Goal: Task Accomplishment & Management: Use online tool/utility

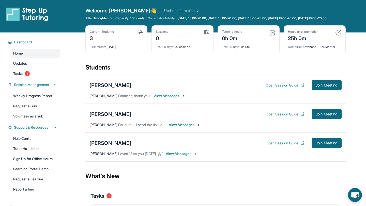
click at [161, 98] on span "View Messages" at bounding box center [169, 95] width 32 height 5
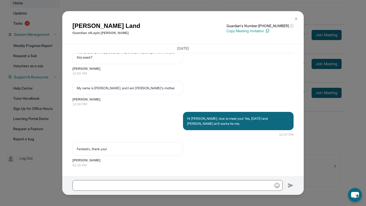
scroll to position [384, 0]
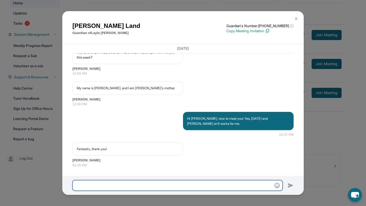
click at [144, 189] on input "text" at bounding box center [177, 185] width 210 height 11
type input "*"
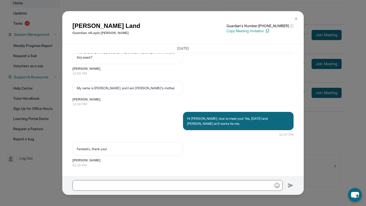
click at [295, 19] on img at bounding box center [296, 19] width 4 height 4
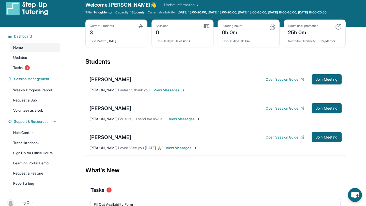
scroll to position [0, 0]
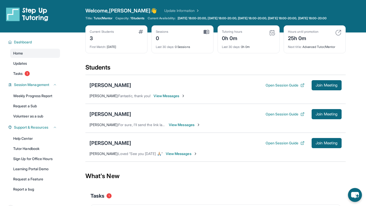
click at [139, 34] on img at bounding box center [140, 32] width 5 height 4
click at [135, 42] on div "Current Students 3" at bounding box center [116, 36] width 53 height 12
click at [164, 11] on link "Update Information" at bounding box center [182, 10] width 36 height 5
click at [282, 146] on button "Open Session Guide" at bounding box center [284, 143] width 39 height 5
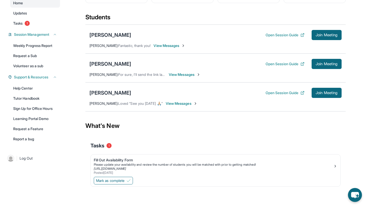
scroll to position [54, 0]
click at [241, 141] on div "Tasks 1" at bounding box center [215, 145] width 250 height 17
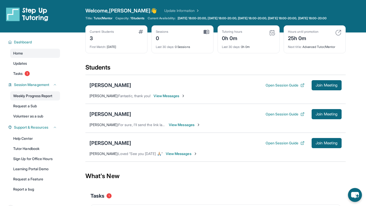
click at [44, 100] on link "Weekly Progress Report" at bounding box center [35, 95] width 50 height 9
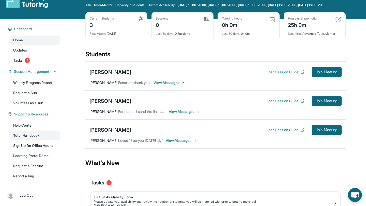
scroll to position [14, 0]
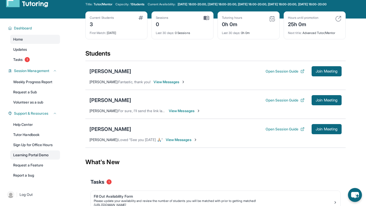
click at [32, 157] on link "Learning Portal Demo" at bounding box center [35, 155] width 50 height 9
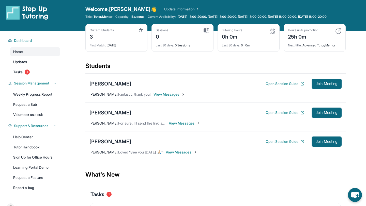
scroll to position [0, 0]
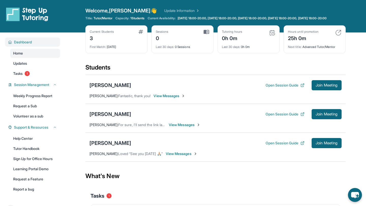
click at [31, 44] on span "Dashboard" at bounding box center [23, 42] width 18 height 5
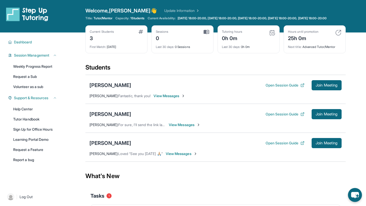
click at [30, 51] on div "Dashboard Home Updates Tasks 1 Session Management Weekly Progress Report Reques…" at bounding box center [32, 109] width 65 height 154
click at [31, 45] on span "Dashboard" at bounding box center [23, 42] width 18 height 5
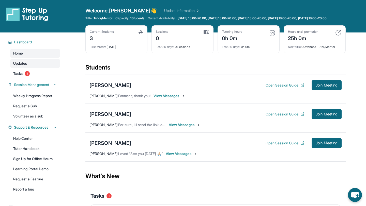
click at [26, 66] on span "Updates" at bounding box center [20, 63] width 14 height 5
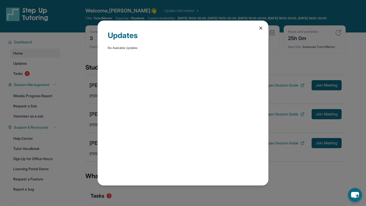
click at [263, 27] on div "Updates No Available Updates" at bounding box center [182, 103] width 171 height 165
click at [264, 29] on div "Updates No Available Updates" at bounding box center [182, 103] width 171 height 165
click at [261, 29] on icon at bounding box center [260, 28] width 5 height 5
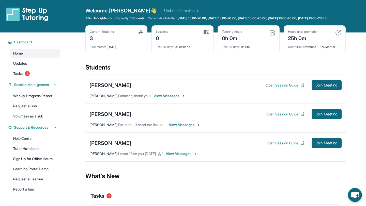
click at [278, 119] on div "Open Session Guide Join Meeting" at bounding box center [303, 114] width 76 height 10
click at [318, 116] on span "Join Meeting" at bounding box center [326, 114] width 22 height 3
click at [189, 127] on span "View Messages" at bounding box center [185, 124] width 32 height 5
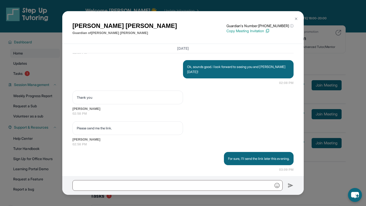
scroll to position [470, 0]
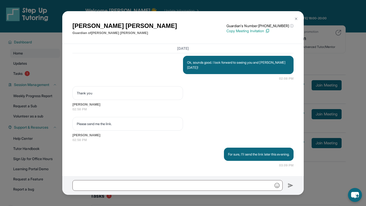
click at [296, 20] on img at bounding box center [296, 19] width 4 height 4
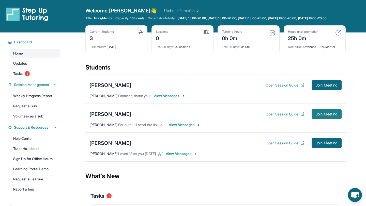
click at [326, 116] on span "Join Meeting" at bounding box center [326, 114] width 22 height 3
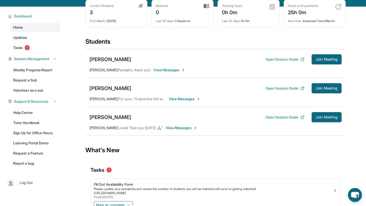
scroll to position [8, 0]
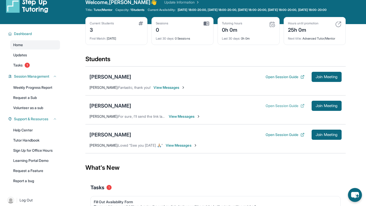
click at [296, 108] on button "Open Session Guide" at bounding box center [284, 105] width 39 height 5
click at [324, 107] on span "Join Meeting" at bounding box center [326, 105] width 22 height 3
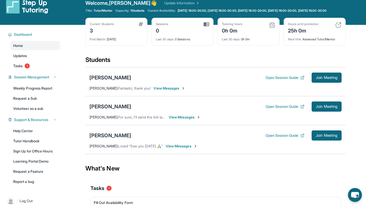
scroll to position [0, 0]
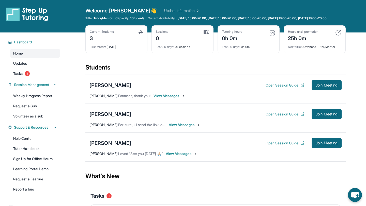
click at [325, 73] on div "Students" at bounding box center [215, 68] width 260 height 11
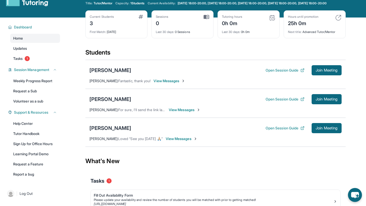
scroll to position [54, 0]
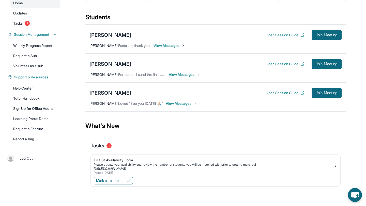
click at [184, 73] on span "View Messages" at bounding box center [185, 74] width 32 height 5
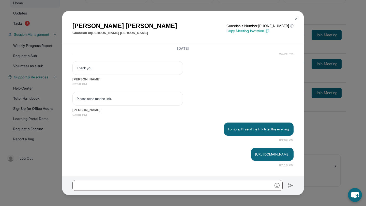
scroll to position [501, 0]
click at [296, 16] on button at bounding box center [296, 19] width 10 height 10
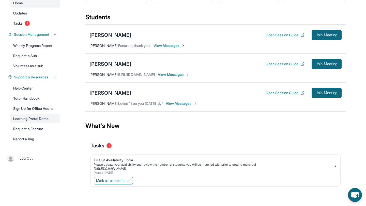
click at [34, 118] on link "Learning Portal Demo" at bounding box center [35, 118] width 50 height 9
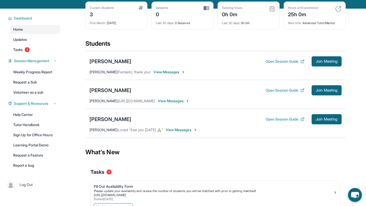
scroll to position [0, 0]
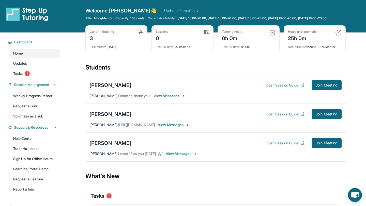
click at [186, 127] on span "View Messages" at bounding box center [174, 124] width 32 height 5
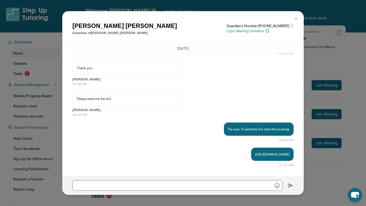
scroll to position [501, 0]
click at [295, 18] on img at bounding box center [296, 19] width 4 height 4
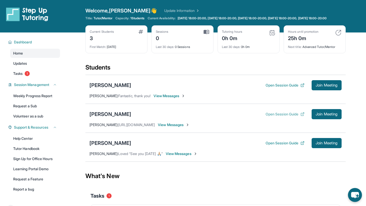
click at [271, 116] on button "Open Session Guide" at bounding box center [284, 114] width 39 height 5
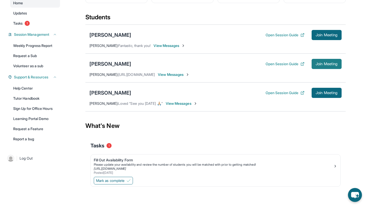
click at [326, 62] on span "Join Meeting" at bounding box center [326, 63] width 22 height 3
click at [35, 128] on link "Request a Feature" at bounding box center [35, 128] width 50 height 9
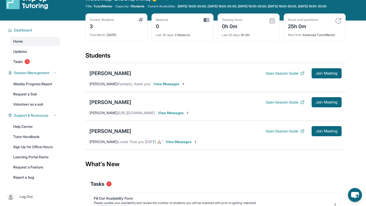
scroll to position [11, 0]
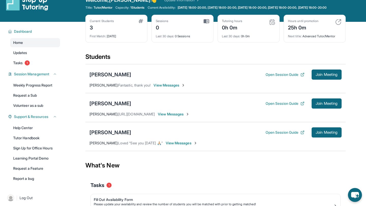
click at [103, 31] on div "3" at bounding box center [102, 27] width 24 height 8
click at [92, 31] on div "3" at bounding box center [102, 27] width 24 height 8
click at [178, 31] on div "Sessions 0" at bounding box center [182, 25] width 53 height 12
click at [168, 88] on span "View Messages" at bounding box center [169, 85] width 32 height 5
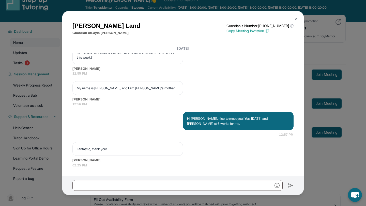
scroll to position [384, 0]
click at [296, 18] on img at bounding box center [296, 19] width 4 height 4
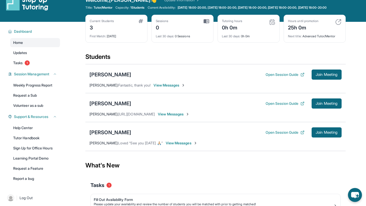
click at [285, 75] on div "Open Session Guide Join Meeting" at bounding box center [303, 75] width 76 height 10
click at [285, 77] on button "Open Session Guide" at bounding box center [284, 74] width 39 height 5
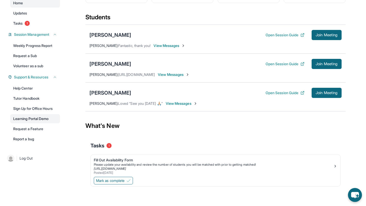
click at [37, 117] on link "Learning Portal Demo" at bounding box center [35, 118] width 50 height 9
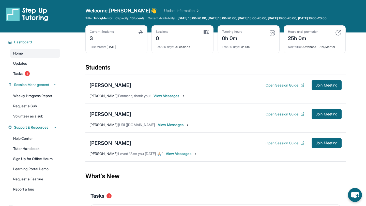
click at [282, 146] on button "Open Session Guide" at bounding box center [284, 143] width 39 height 5
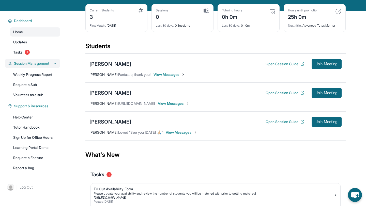
scroll to position [22, 0]
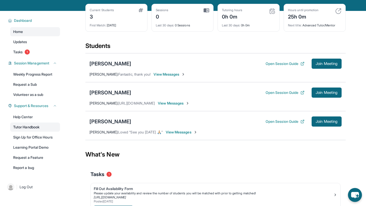
click at [32, 130] on link "Tutor Handbook" at bounding box center [35, 127] width 50 height 9
click at [109, 66] on div "[PERSON_NAME]" at bounding box center [110, 63] width 42 height 7
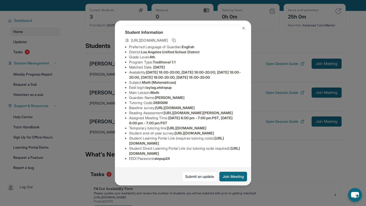
scroll to position [0, 0]
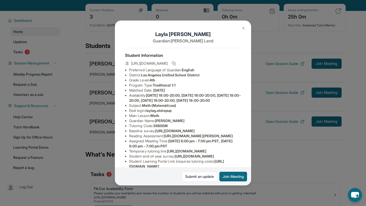
click at [242, 26] on button at bounding box center [243, 28] width 10 height 10
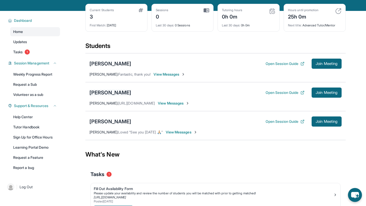
click at [120, 96] on div "[PERSON_NAME]" at bounding box center [110, 92] width 42 height 7
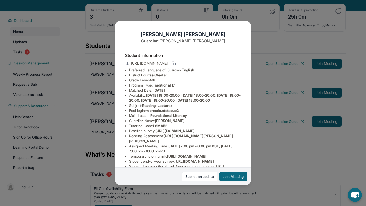
click at [244, 26] on button at bounding box center [243, 28] width 10 height 10
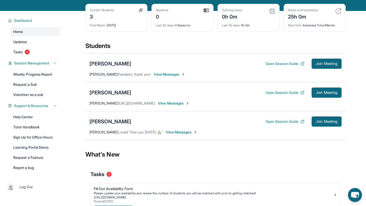
click at [107, 125] on div "[PERSON_NAME]" at bounding box center [110, 121] width 42 height 7
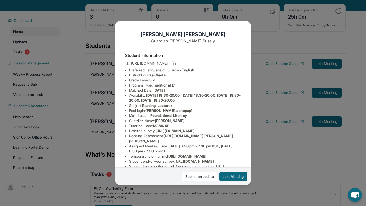
click at [244, 28] on img at bounding box center [243, 28] width 4 height 4
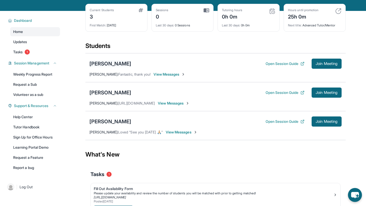
click at [111, 67] on div "[PERSON_NAME]" at bounding box center [110, 63] width 42 height 7
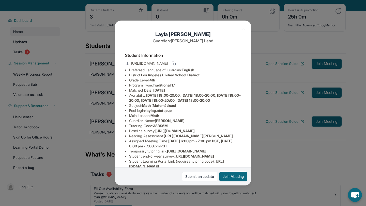
click at [244, 26] on img at bounding box center [243, 28] width 4 height 4
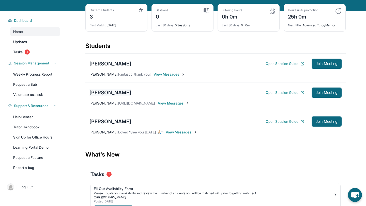
click at [123, 96] on div "[PERSON_NAME]" at bounding box center [110, 92] width 42 height 7
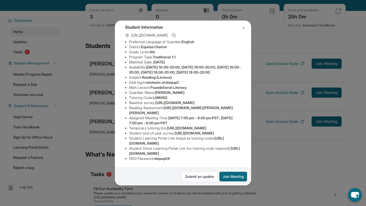
scroll to position [50, 0]
click at [186, 130] on span "[URL][DOMAIN_NAME]" at bounding box center [186, 128] width 39 height 4
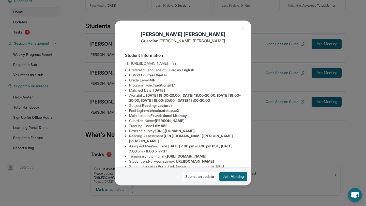
scroll to position [79, 0]
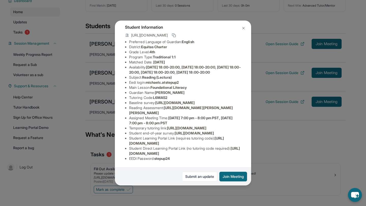
click at [198, 126] on span "[URL][DOMAIN_NAME]" at bounding box center [186, 128] width 39 height 4
drag, startPoint x: 201, startPoint y: 91, endPoint x: 170, endPoint y: 86, distance: 31.4
click at [170, 116] on li "Assigned Meeting Time : [DATE] 7:00 pm - 8:00 pm PST, [DATE] 7:00 pm - 8:00 pm …" at bounding box center [185, 121] width 112 height 10
click at [197, 95] on li "Tutoring Code : L6MA52" at bounding box center [185, 97] width 112 height 5
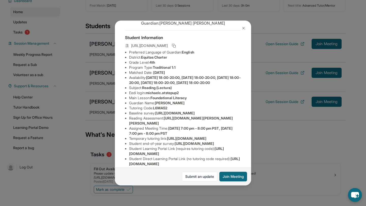
scroll to position [18, 0]
click at [176, 44] on icon at bounding box center [174, 45] width 4 height 4
click at [242, 27] on img at bounding box center [243, 28] width 4 height 4
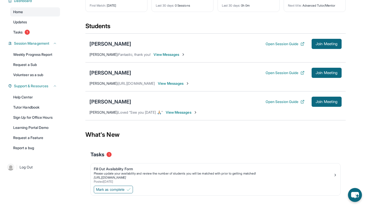
scroll to position [37, 0]
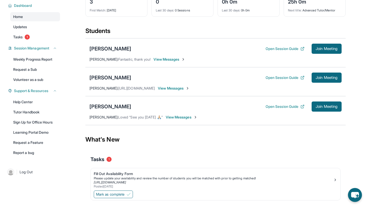
click at [189, 91] on span "View Messages" at bounding box center [174, 88] width 32 height 5
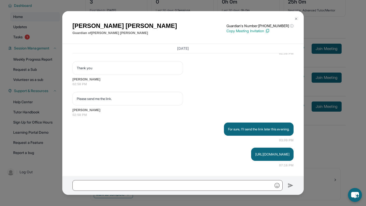
scroll to position [501, 0]
click at [255, 154] on p "[URL][DOMAIN_NAME]" at bounding box center [272, 154] width 34 height 5
click at [297, 18] on img at bounding box center [296, 19] width 4 height 4
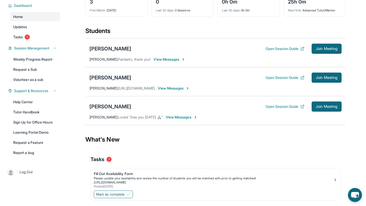
click at [117, 81] on div "[PERSON_NAME]" at bounding box center [110, 77] width 42 height 7
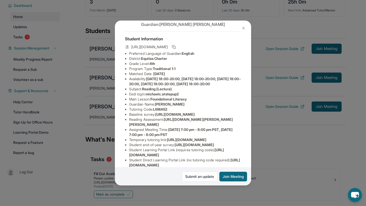
scroll to position [11, 0]
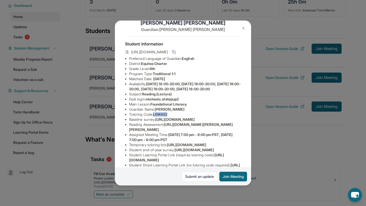
drag, startPoint x: 172, startPoint y: 119, endPoint x: 155, endPoint y: 120, distance: 17.0
click at [155, 117] on li "Tutoring Code : L6MA52" at bounding box center [185, 114] width 112 height 5
copy span "L6MA52"
click at [175, 52] on rect at bounding box center [174, 53] width 2 height 2
click at [244, 27] on img at bounding box center [243, 28] width 4 height 4
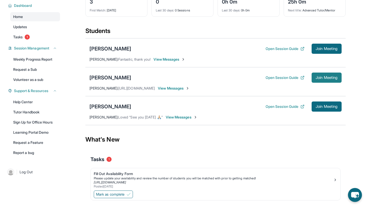
click at [320, 79] on button "Join Meeting" at bounding box center [326, 78] width 30 height 10
click at [279, 51] on button "Open Session Guide" at bounding box center [284, 48] width 39 height 5
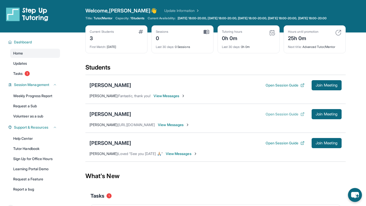
click at [279, 117] on button "Open Session Guide" at bounding box center [284, 114] width 39 height 5
